Goal: Transaction & Acquisition: Obtain resource

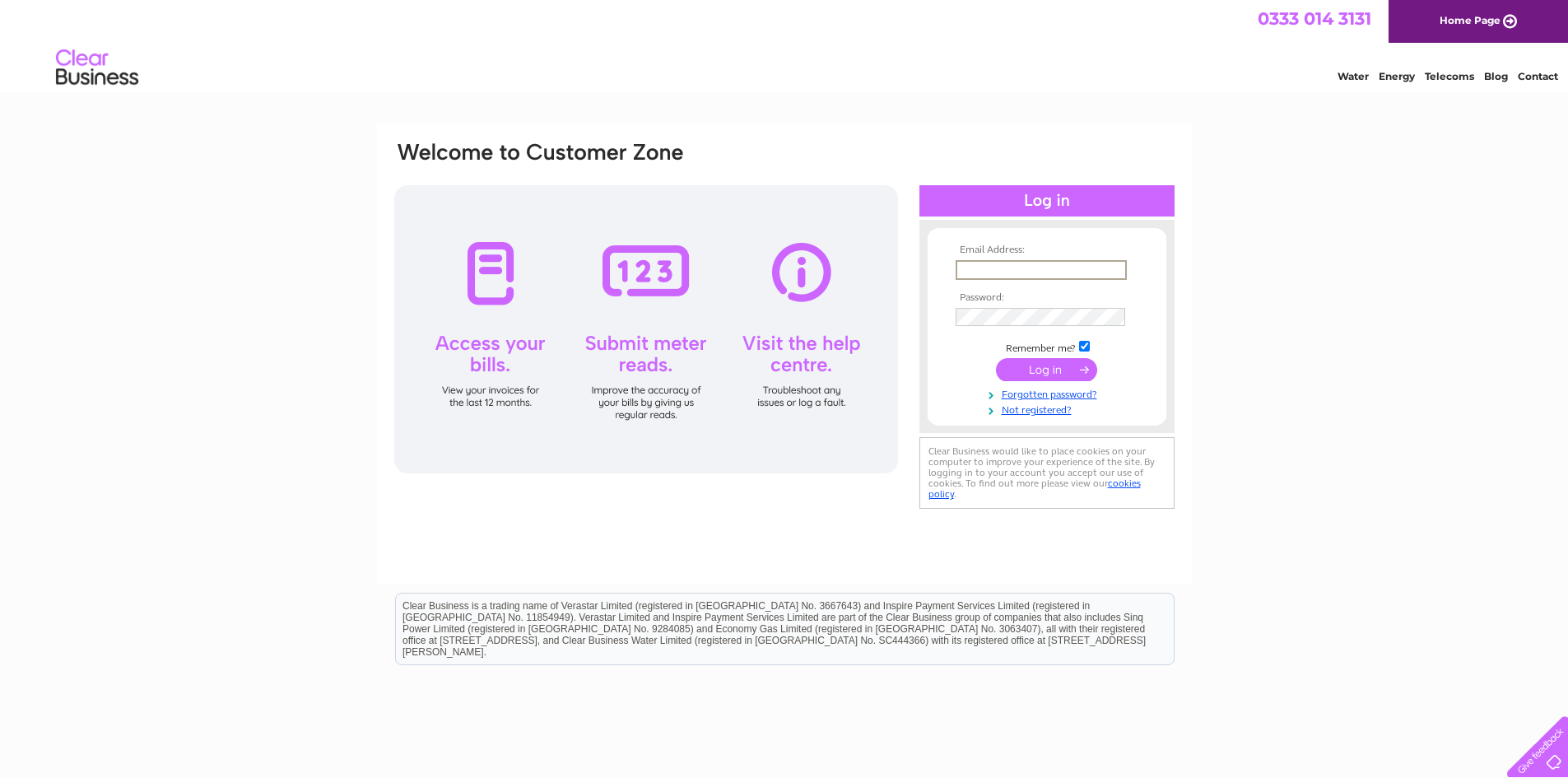
click at [982, 261] on input "text" at bounding box center [1041, 270] width 172 height 20
type input "maplejoiners@btconnect.com"
click at [996, 358] on input "submit" at bounding box center [1046, 369] width 102 height 23
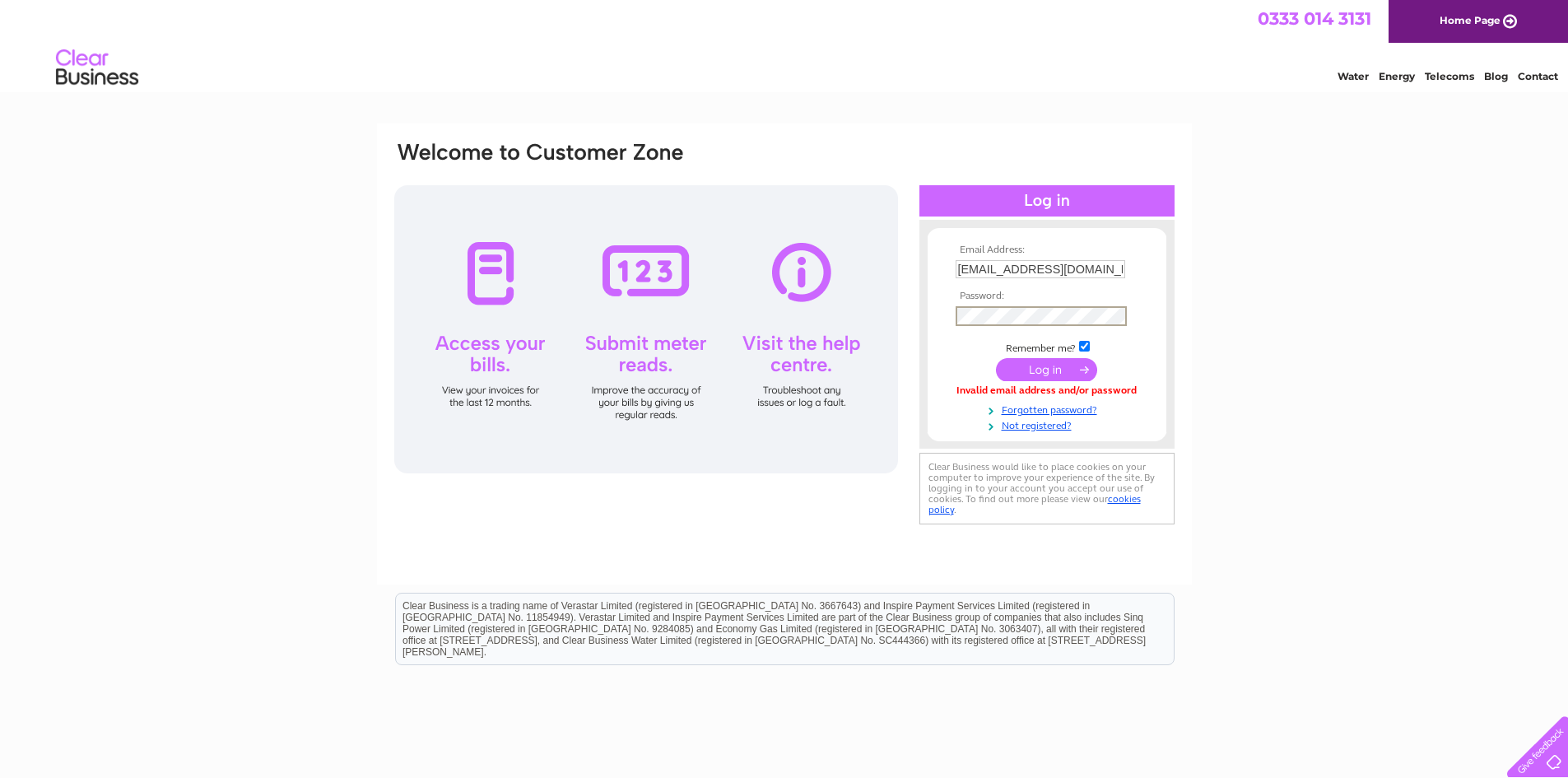
click at [996, 358] on input "submit" at bounding box center [1046, 369] width 102 height 23
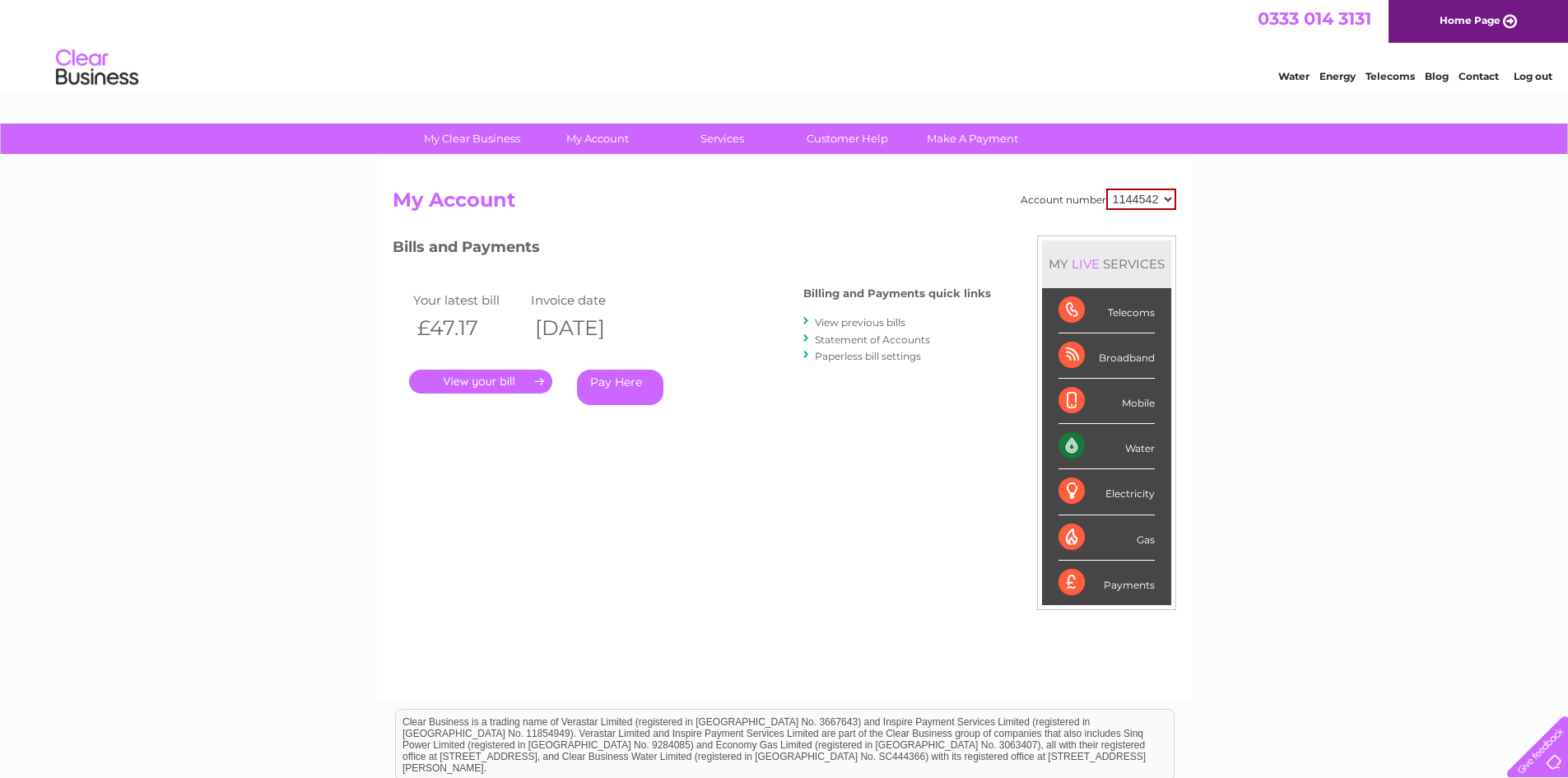
click at [1165, 200] on select "1144542" at bounding box center [1141, 199] width 70 height 21
click at [514, 390] on link "." at bounding box center [481, 381] width 144 height 24
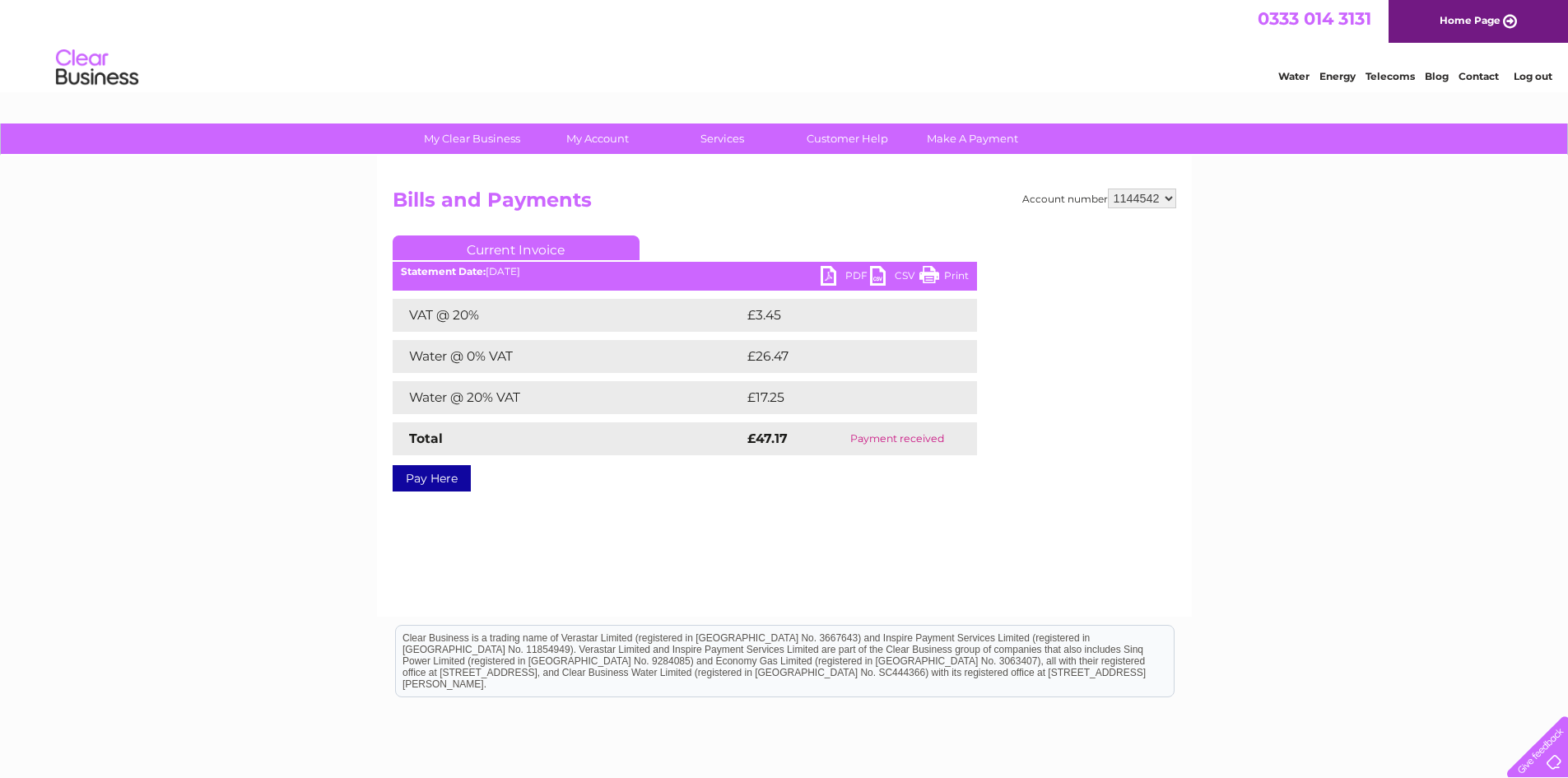
click at [835, 274] on link "PDF" at bounding box center [845, 277] width 49 height 24
click at [1166, 203] on select "1144542" at bounding box center [1142, 198] width 68 height 20
